Goal: Task Accomplishment & Management: Manage account settings

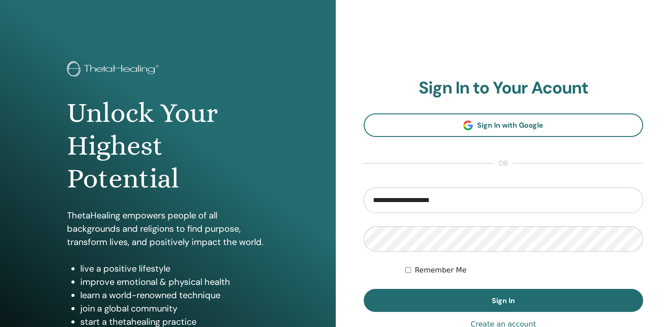
type input "**********"
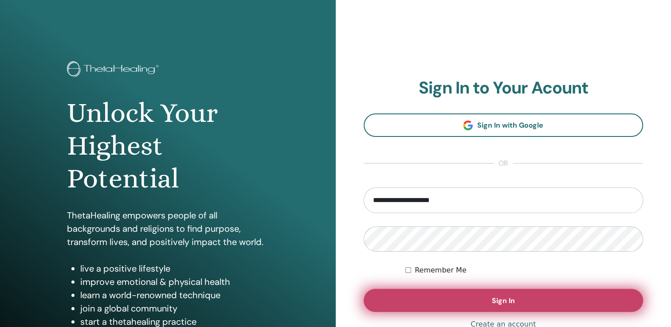
click at [522, 294] on button "Sign In" at bounding box center [504, 300] width 280 height 23
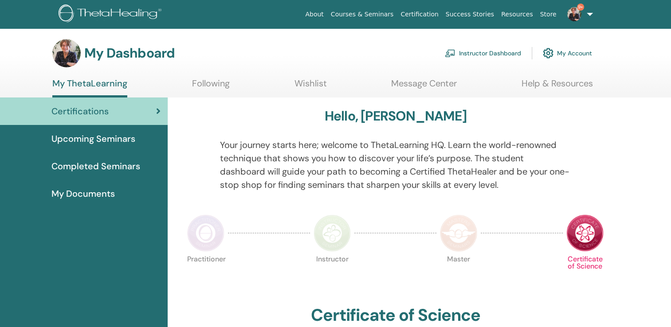
click at [501, 54] on link "Instructor Dashboard" at bounding box center [483, 53] width 76 height 20
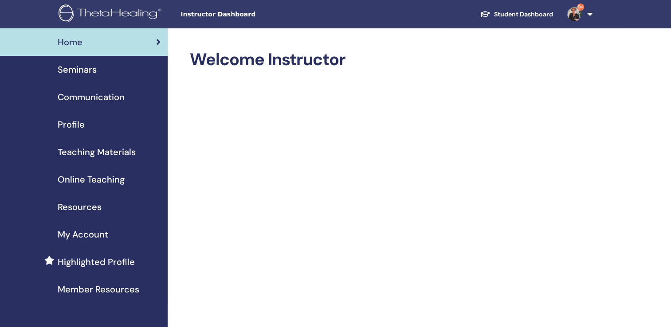
click at [82, 67] on span "Seminars" at bounding box center [77, 69] width 39 height 13
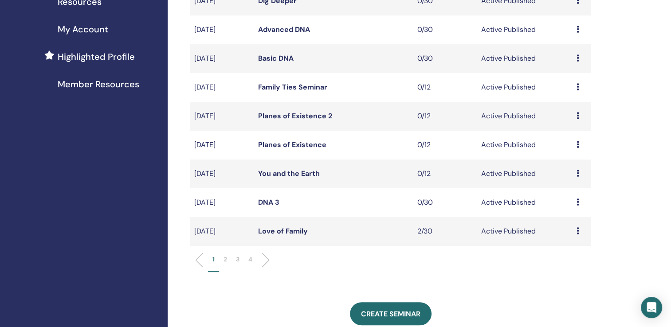
scroll to position [227, 0]
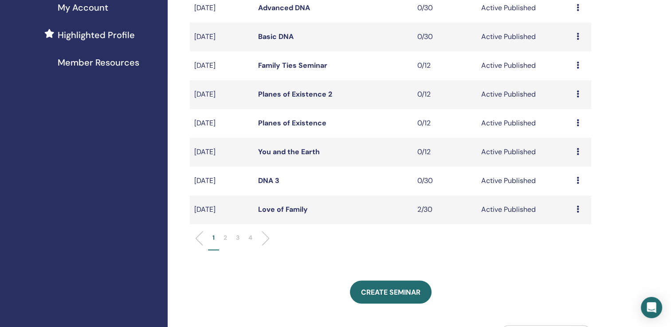
click at [284, 208] on link "Love of Family" at bounding box center [283, 209] width 50 height 9
click at [274, 208] on link "Love of Family" at bounding box center [283, 209] width 50 height 9
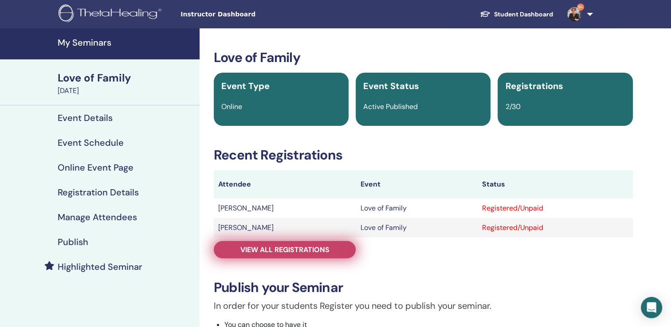
click at [275, 247] on span "View all registrations" at bounding box center [284, 249] width 89 height 9
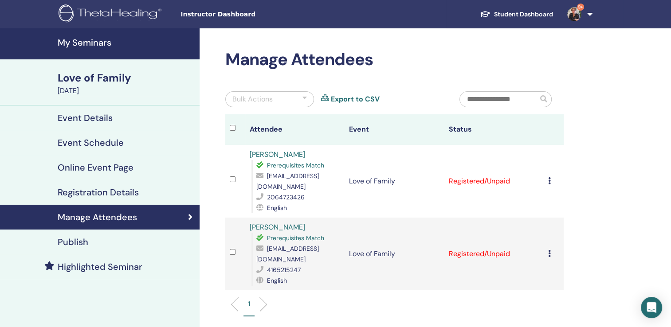
click at [550, 177] on icon at bounding box center [549, 180] width 3 height 7
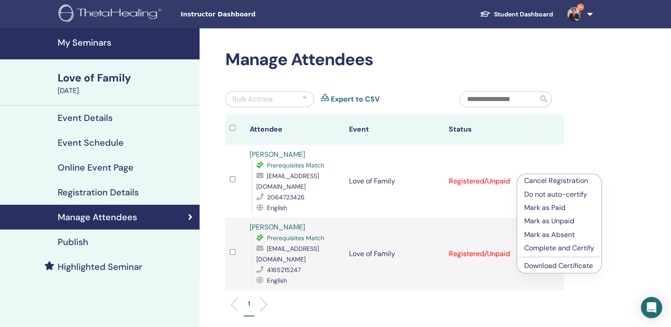
click at [561, 267] on link "Download Certificate" at bounding box center [558, 265] width 69 height 9
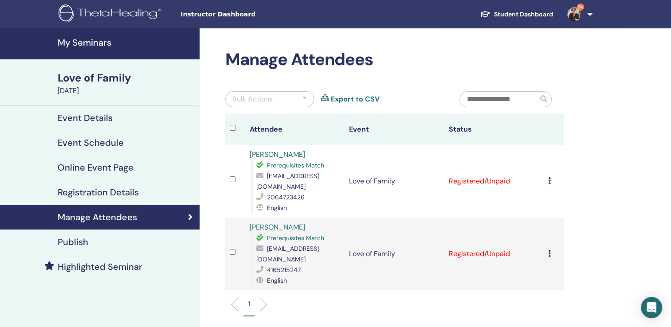
click at [549, 250] on icon at bounding box center [549, 253] width 3 height 7
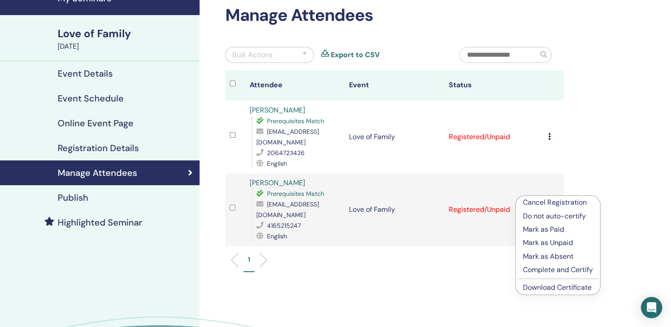
scroll to position [99, 0]
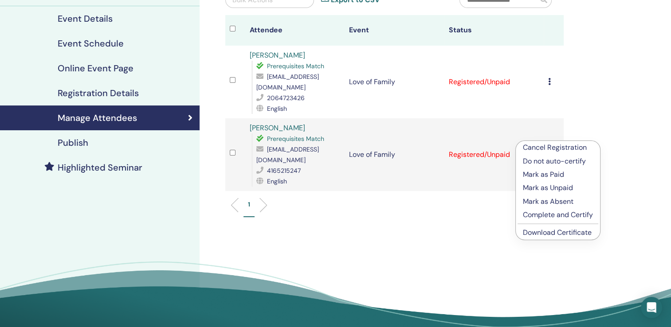
click at [574, 234] on link "Download Certificate" at bounding box center [557, 232] width 69 height 9
